Goal: Information Seeking & Learning: Learn about a topic

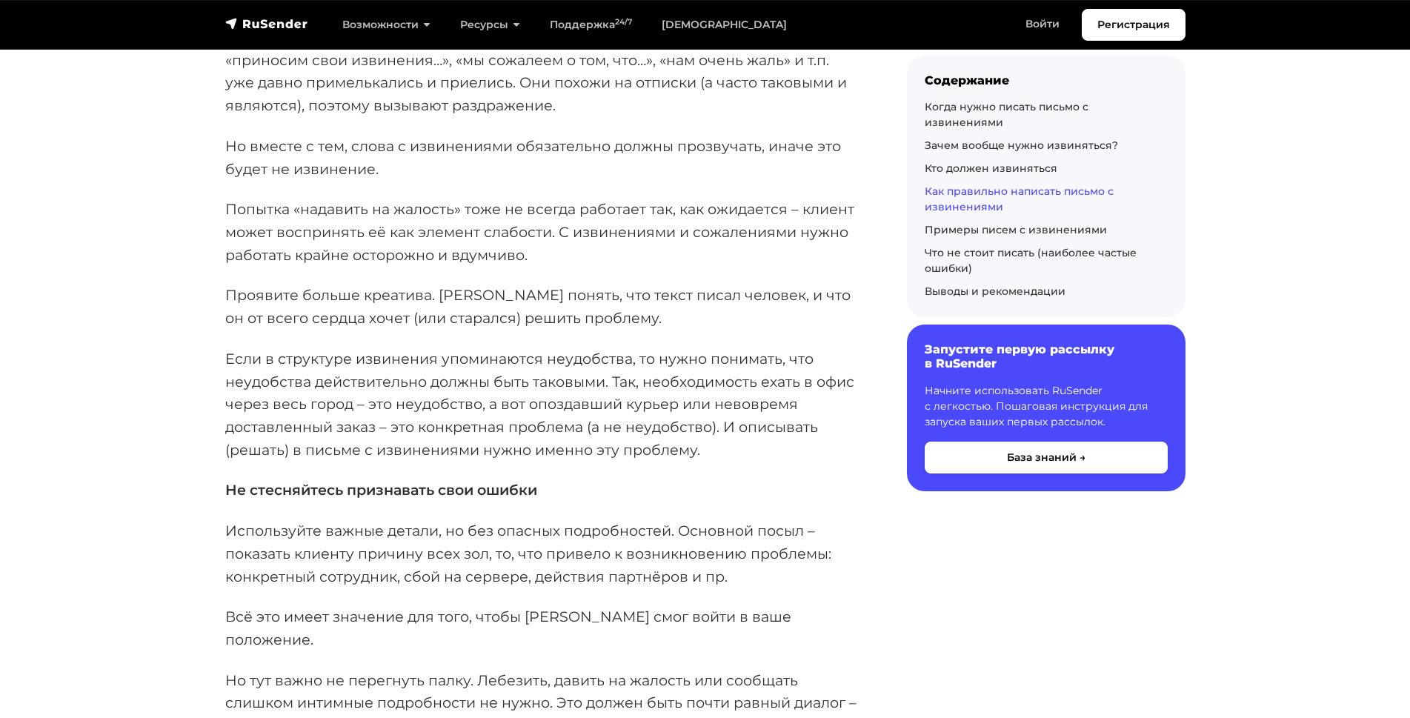
scroll to position [4786, 0]
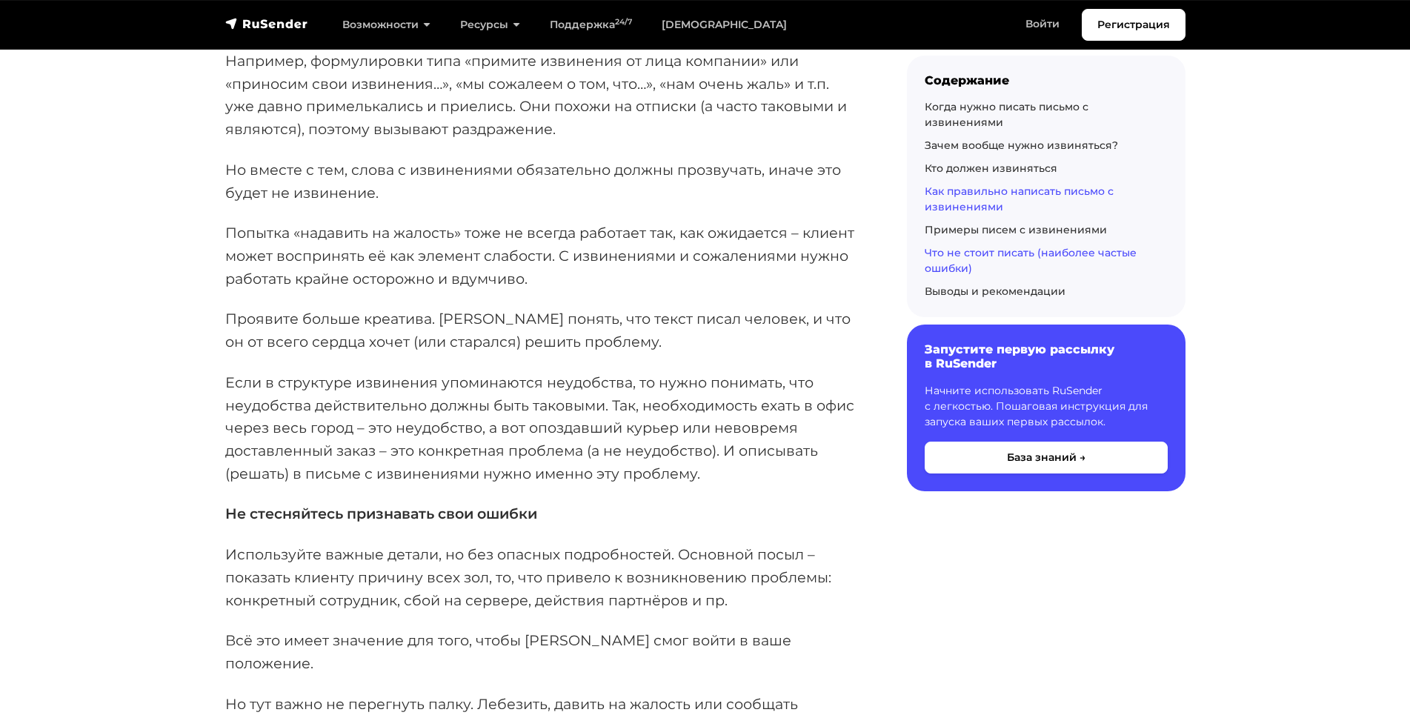
click at [962, 246] on link "Что не стоит писать (наиболее частые ошибки)" at bounding box center [1031, 260] width 212 height 29
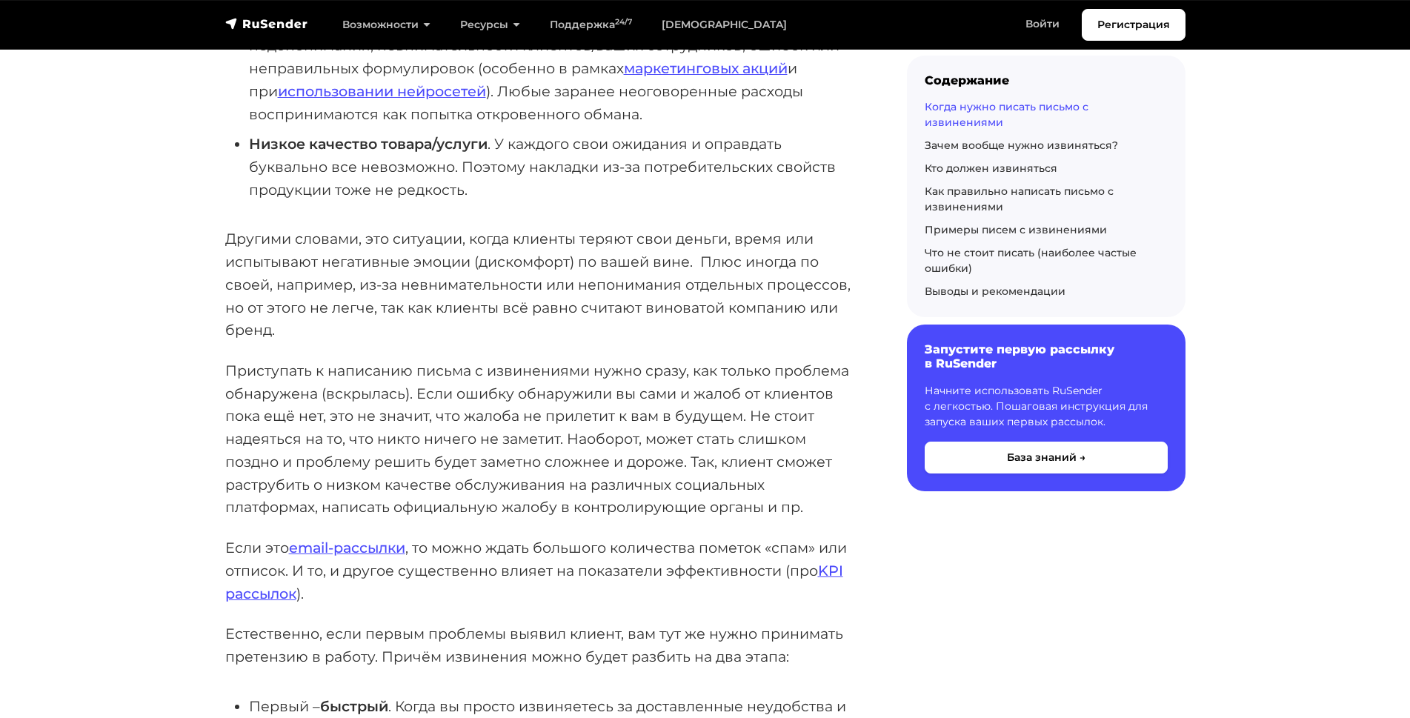
scroll to position [1065, 0]
click at [695, 73] on link "маркетинговых акций" at bounding box center [706, 71] width 164 height 18
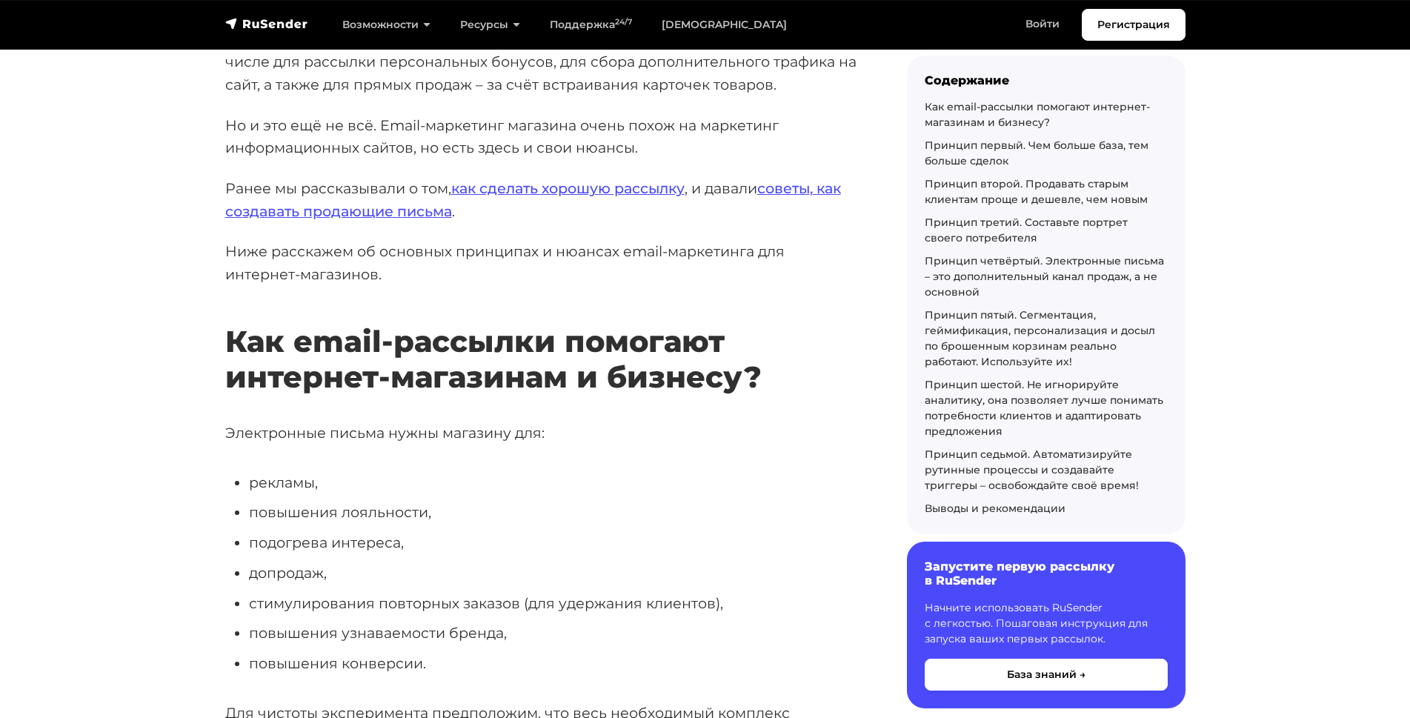
scroll to position [403, 0]
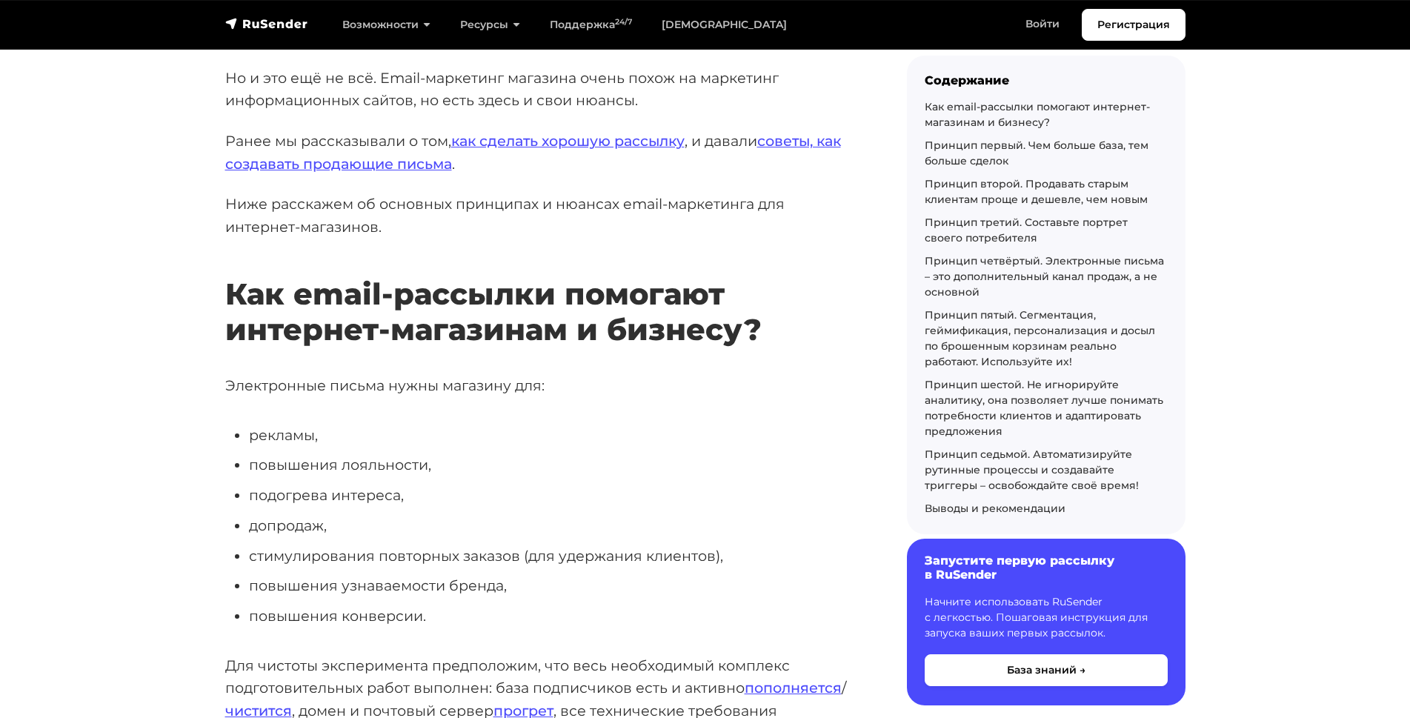
click at [961, 571] on h6 "Запустите первую рассылку в RuSender" at bounding box center [1046, 568] width 243 height 28
